Goal: Information Seeking & Learning: Learn about a topic

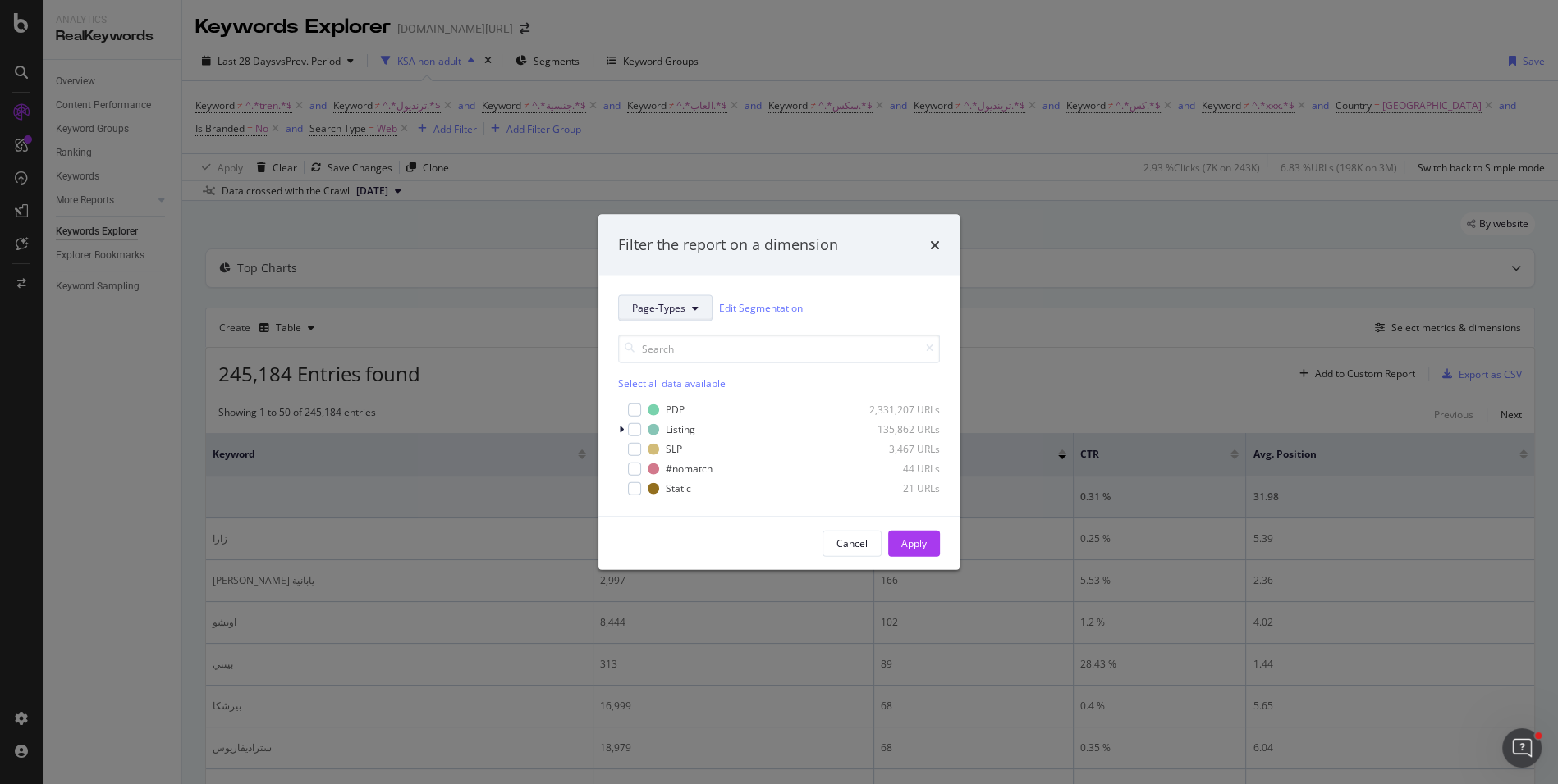
click at [683, 307] on span "Page-Types" at bounding box center [659, 308] width 53 height 14
click at [942, 237] on div "Filter the report on a dimension" at bounding box center [779, 245] width 361 height 60
click at [939, 243] on icon "times" at bounding box center [935, 245] width 10 height 13
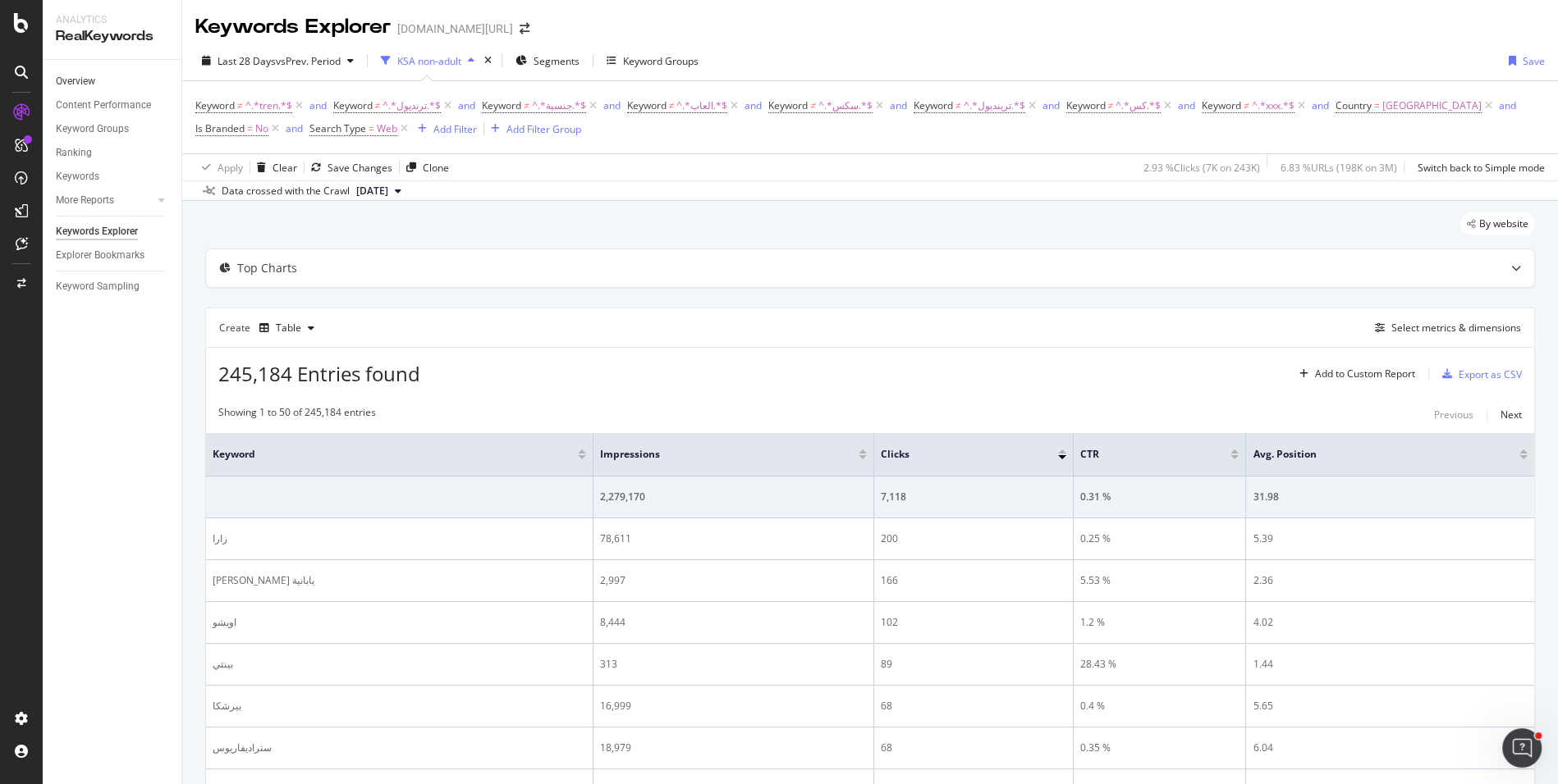
click at [107, 84] on link "Overview" at bounding box center [113, 81] width 114 height 17
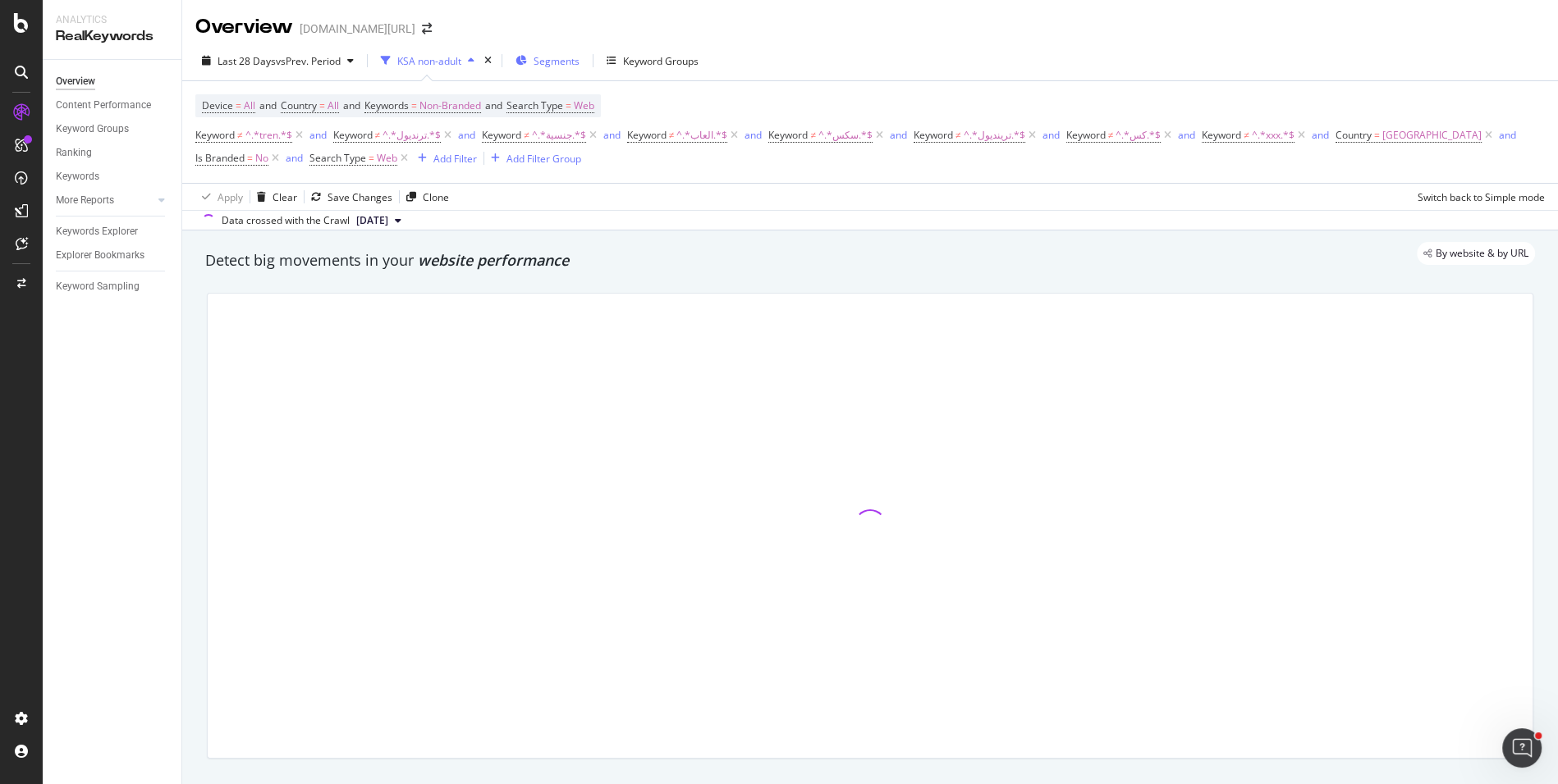
click at [569, 62] on span "Segments" at bounding box center [557, 60] width 46 height 14
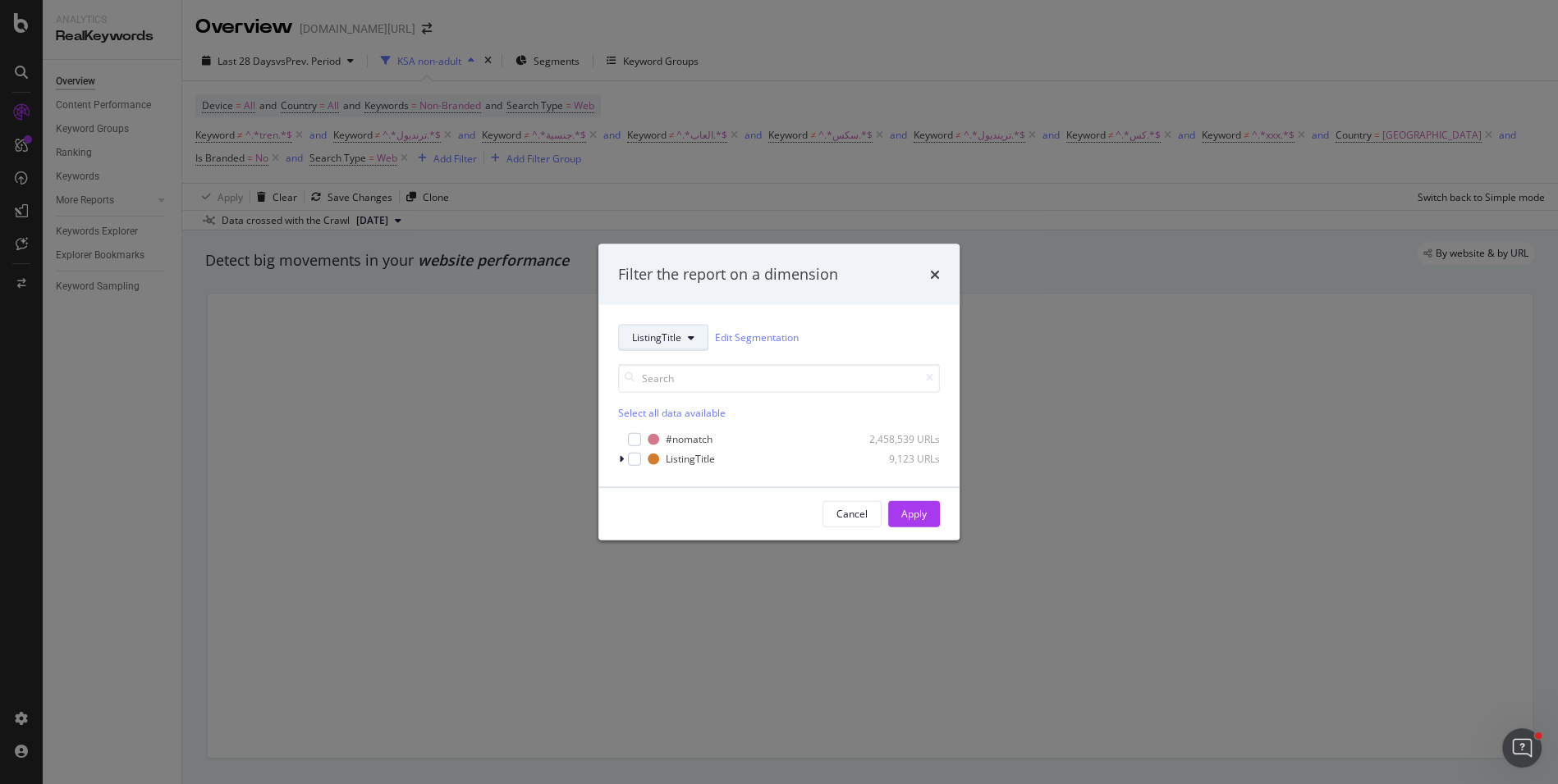
click at [654, 337] on span "ListingTitle" at bounding box center [657, 337] width 50 height 14
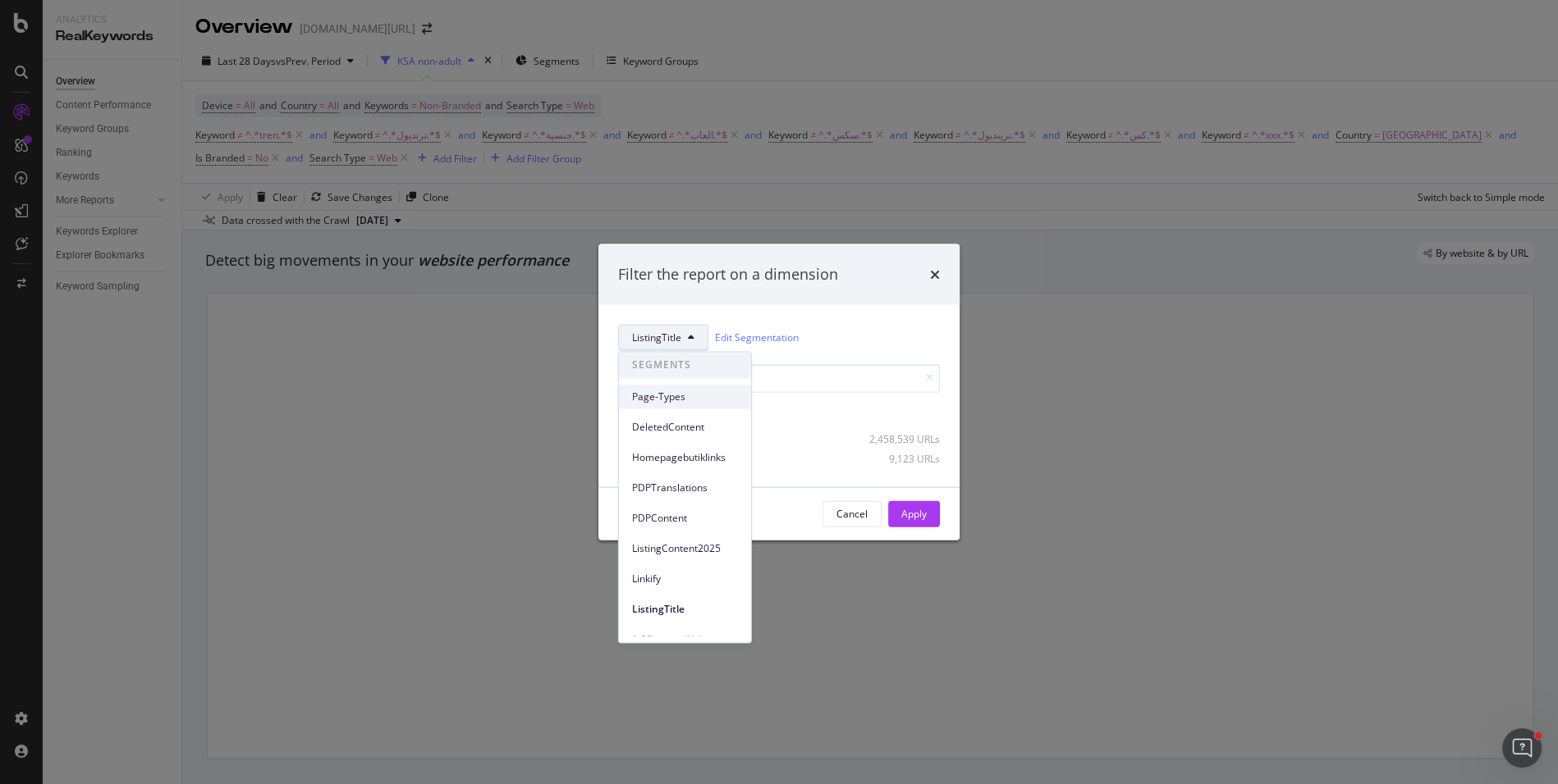
click at [670, 400] on span "Page-Types" at bounding box center [685, 397] width 106 height 15
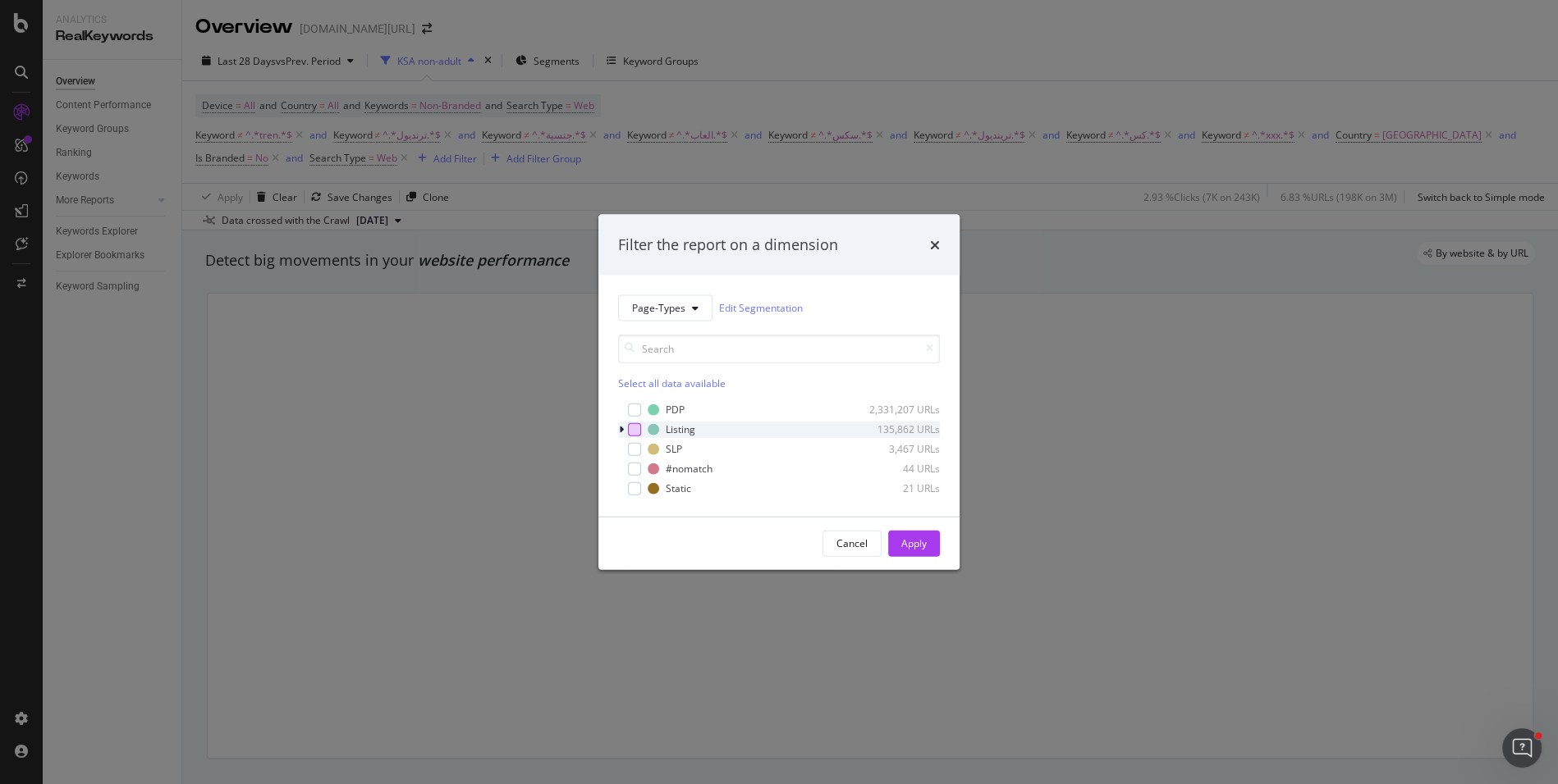
click at [637, 428] on div "modal" at bounding box center [635, 429] width 13 height 13
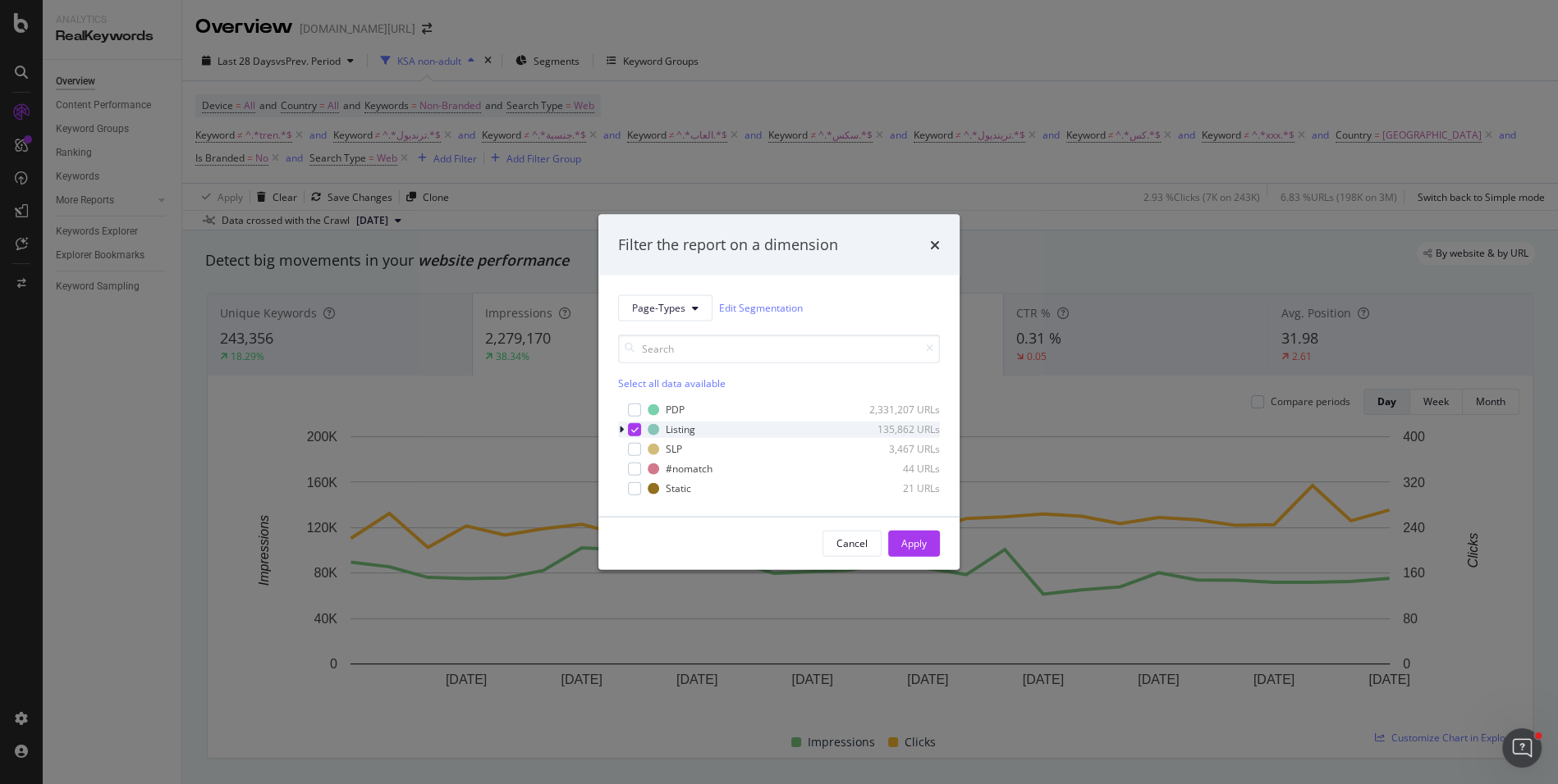
click at [637, 428] on icon "modal" at bounding box center [635, 429] width 7 height 8
click at [637, 410] on div "modal" at bounding box center [635, 409] width 13 height 13
click at [894, 532] on button "Apply" at bounding box center [913, 543] width 51 height 26
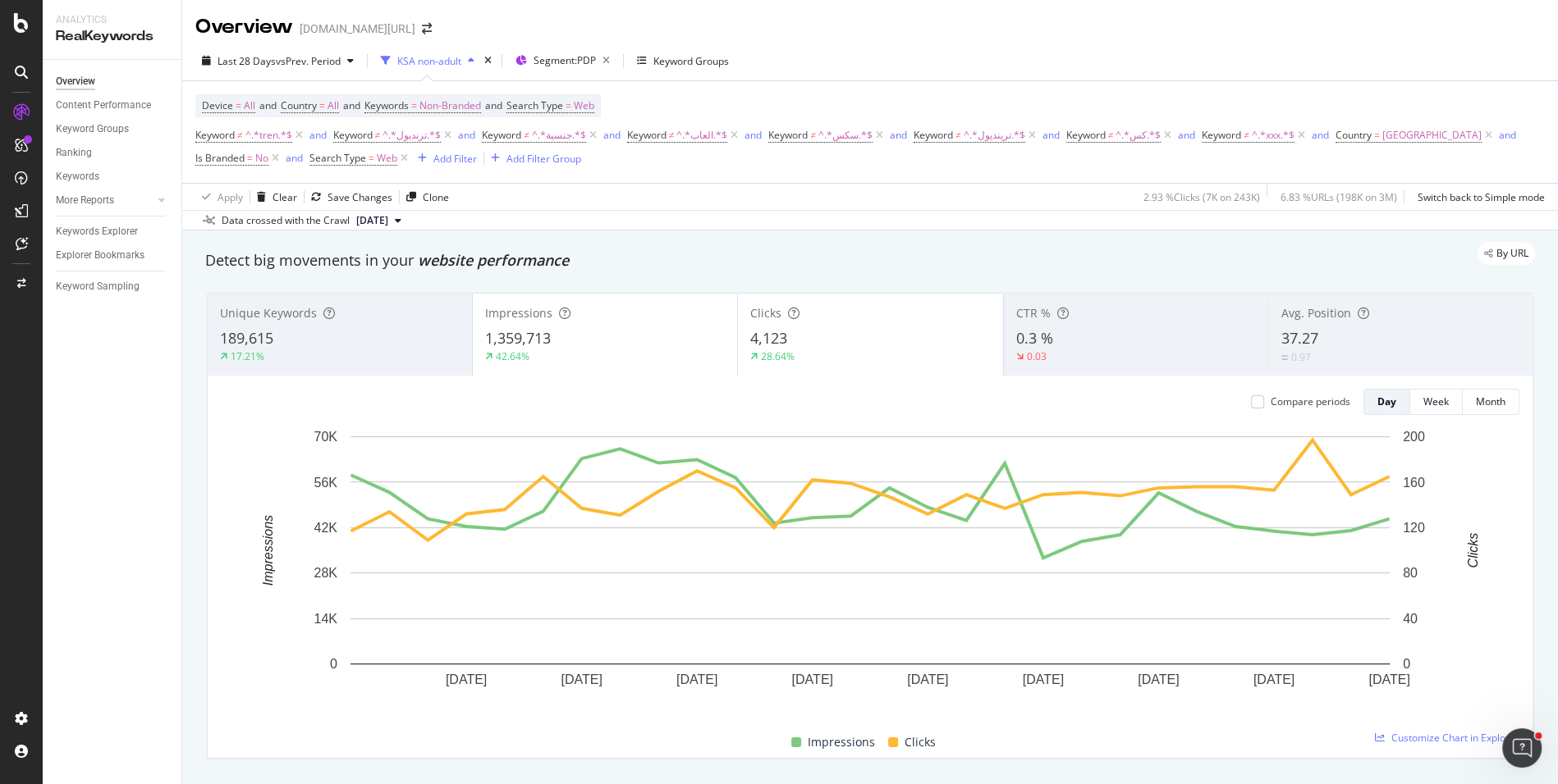
click at [391, 332] on div "189,615" at bounding box center [340, 339] width 240 height 22
